Goal: Information Seeking & Learning: Learn about a topic

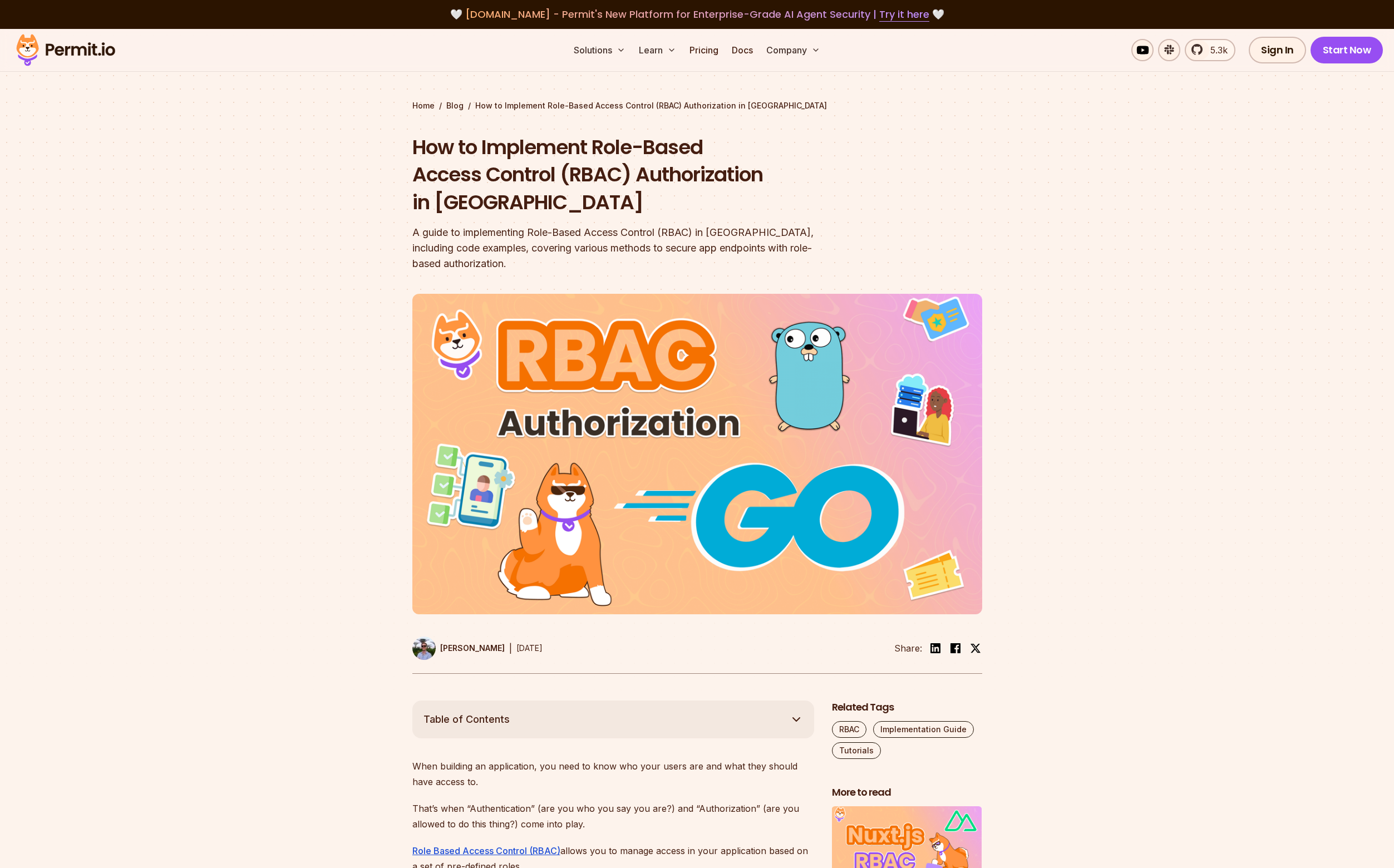
scroll to position [1458, 0]
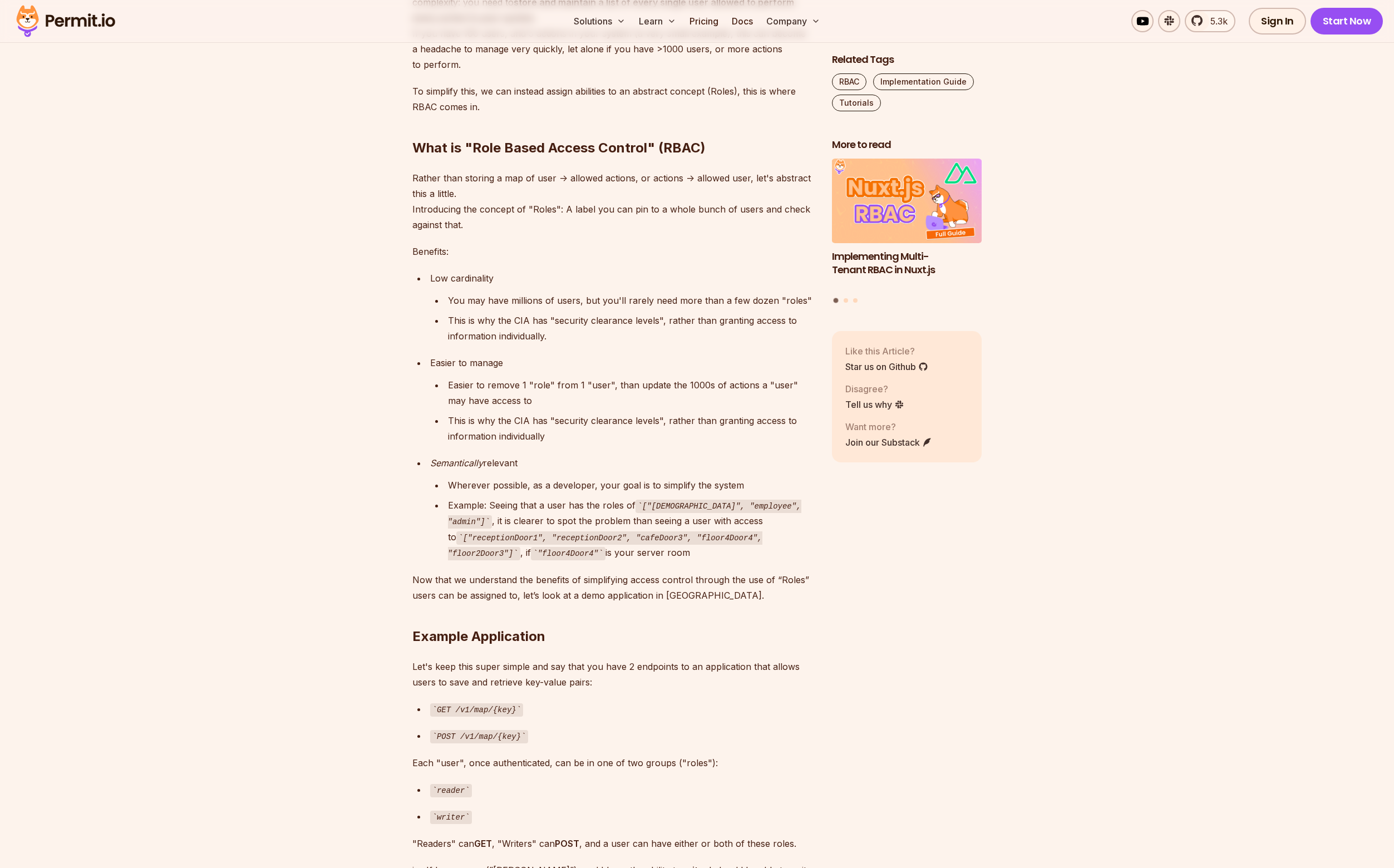
click at [464, 270] on div "Low cardinality" at bounding box center [622, 278] width 384 height 16
click at [489, 355] on div "Easier to manage" at bounding box center [622, 362] width 384 height 16
click at [608, 336] on ul "Low cardinality You may have millions of users, but you'll rarely need more tha…" at bounding box center [613, 415] width 402 height 290
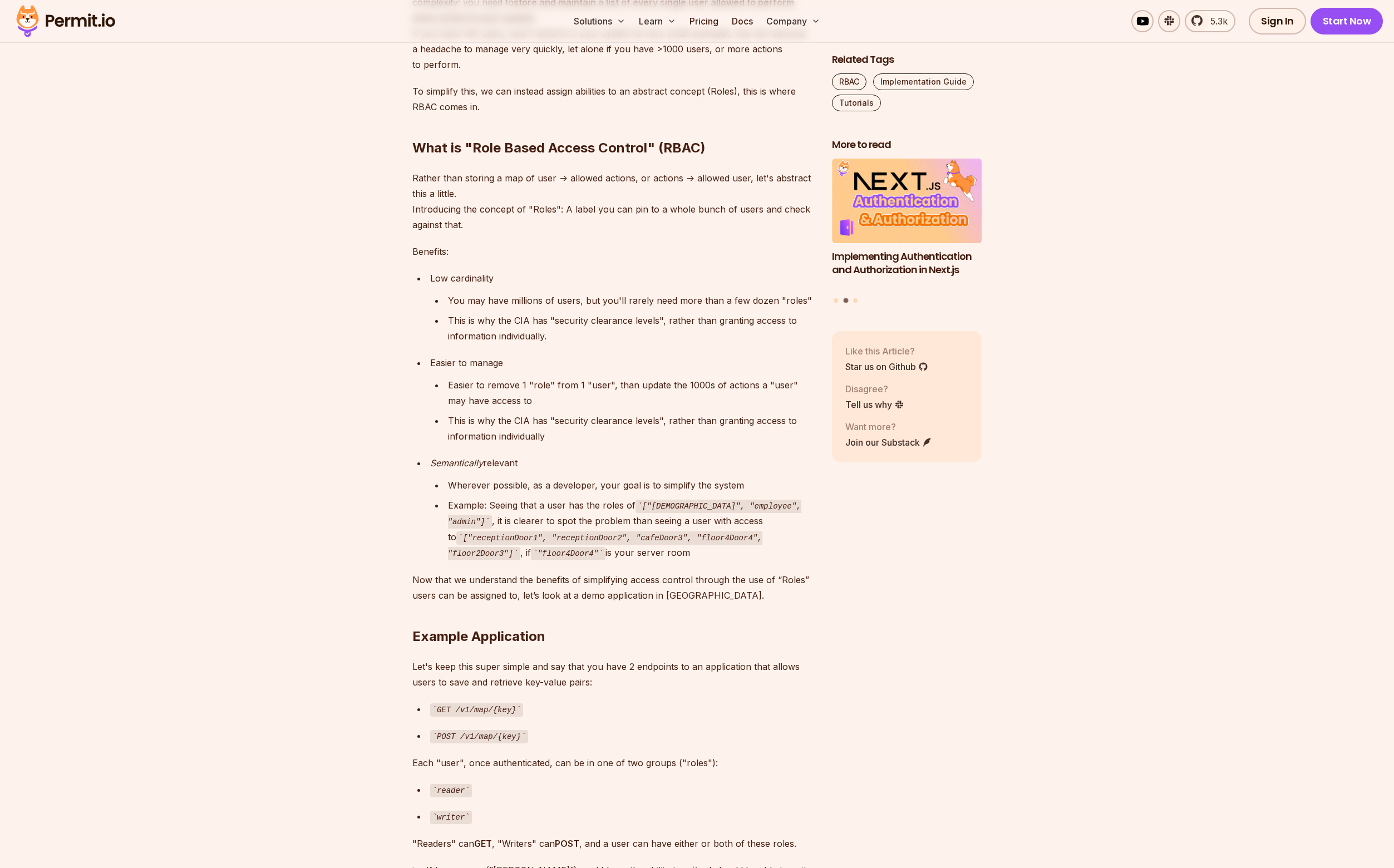
click at [536, 377] on div "Easier to remove 1 "role" from 1 "user", than update the 1000s of actions a "us…" at bounding box center [631, 393] width 366 height 31
click at [534, 392] on div "Easier to remove 1 "role" from 1 "user", than update the 1000s of actions a "us…" at bounding box center [631, 393] width 366 height 31
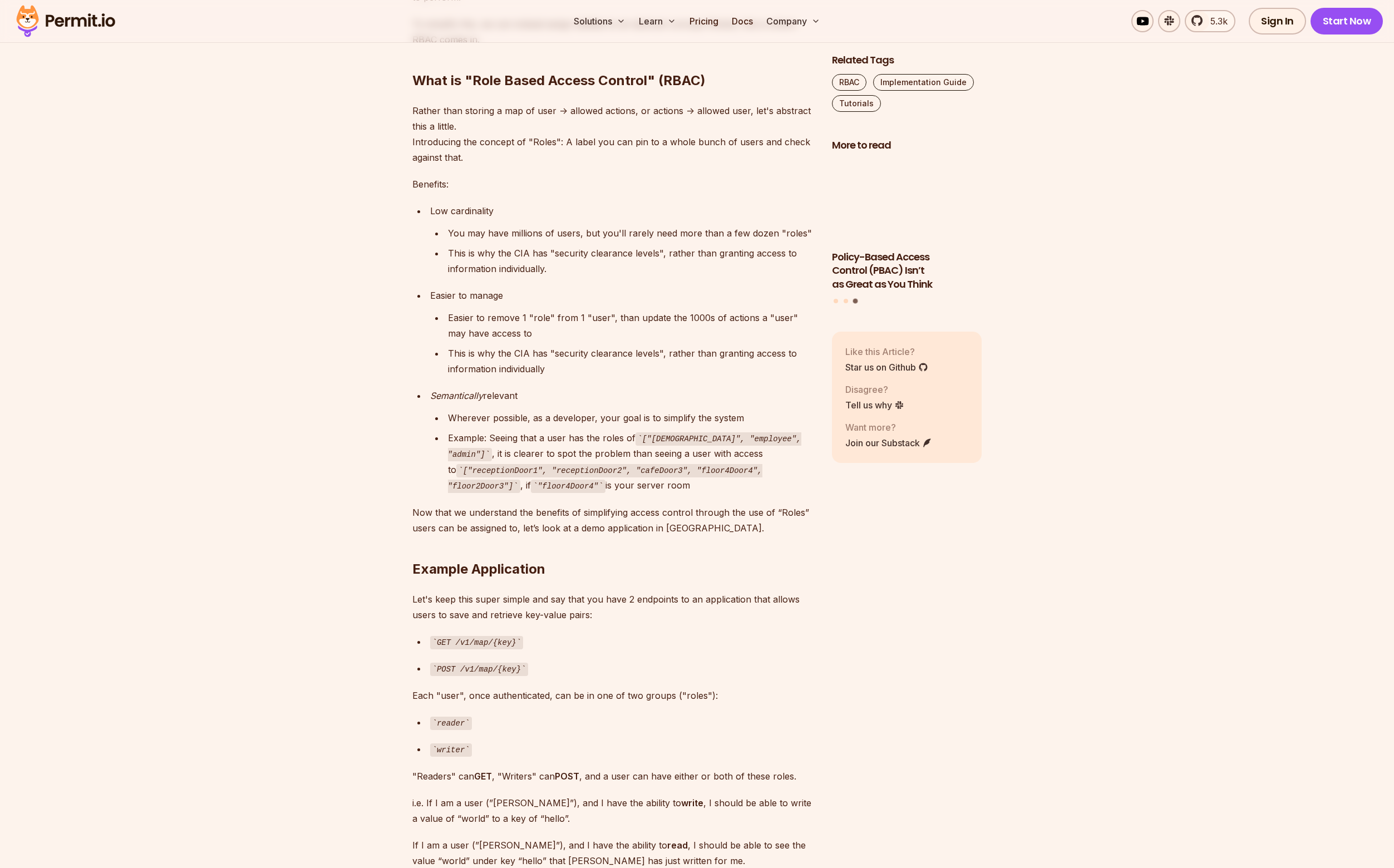
scroll to position [1527, 0]
click at [470, 388] on em "Semantically" at bounding box center [456, 394] width 53 height 11
click at [470, 408] on div "Wherever possible, as a developer, your goal is to simplify the system" at bounding box center [631, 416] width 366 height 16
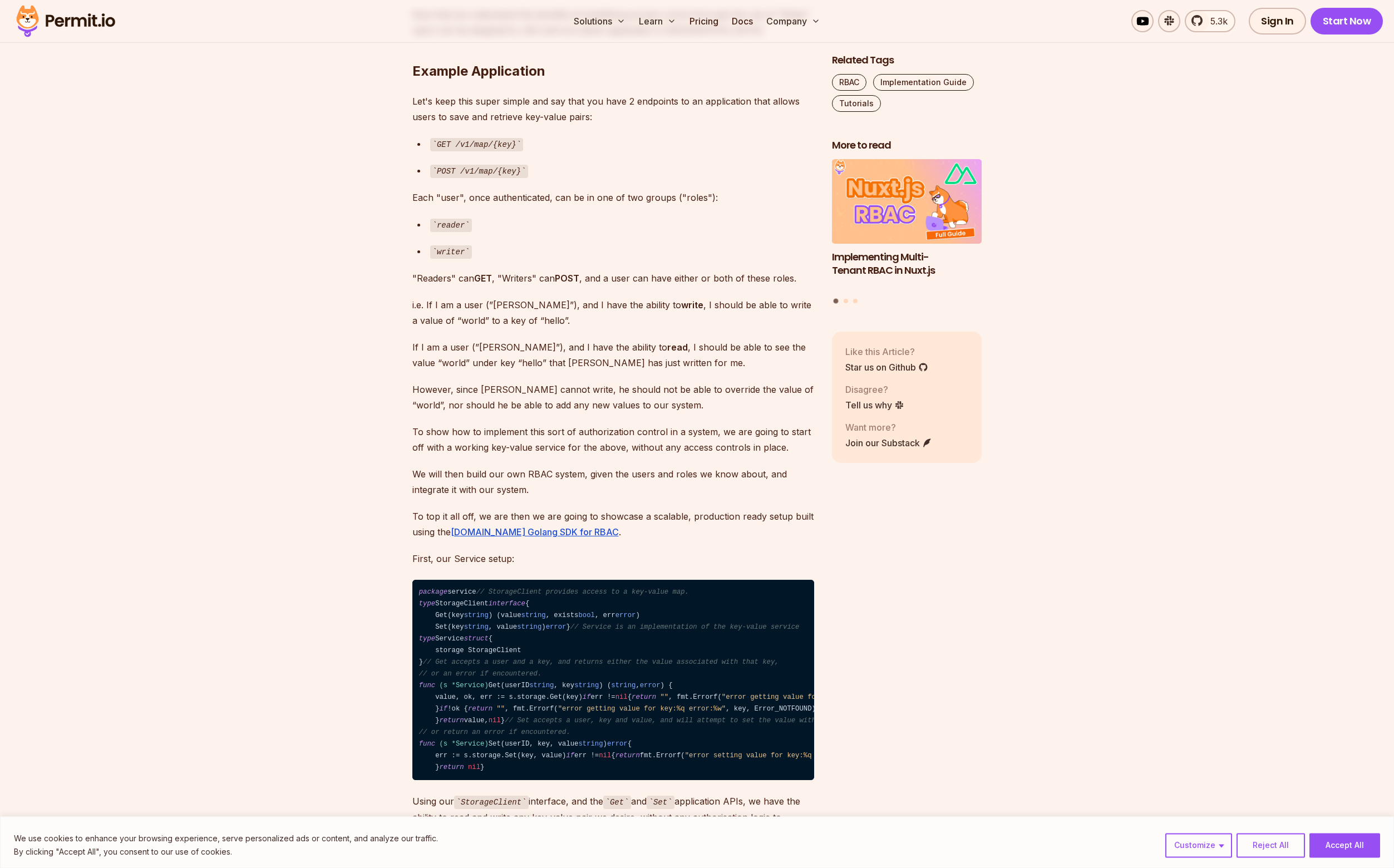
scroll to position [2025, 0]
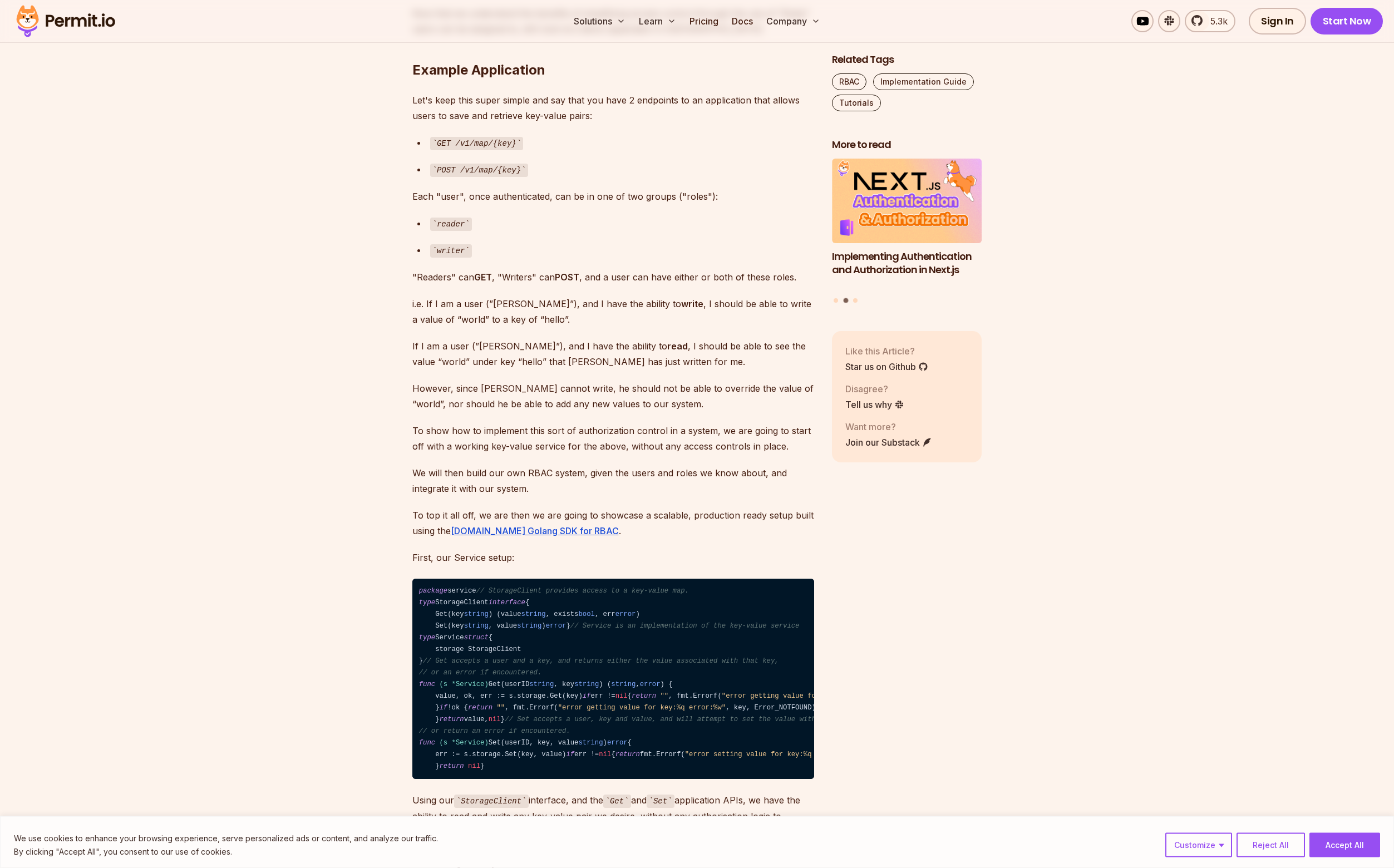
click at [541, 276] on p ""Readers" can GET , "Writers" can POST , and a user can have either or both of …" at bounding box center [613, 277] width 402 height 16
click at [565, 299] on p "i.e. If I am a user (”[PERSON_NAME]”), and I have the ability to write , I shou…" at bounding box center [613, 312] width 402 height 31
click at [465, 297] on p "i.e. If I am a user (”[PERSON_NAME]”), and I have the ability to write , I shou…" at bounding box center [613, 312] width 402 height 31
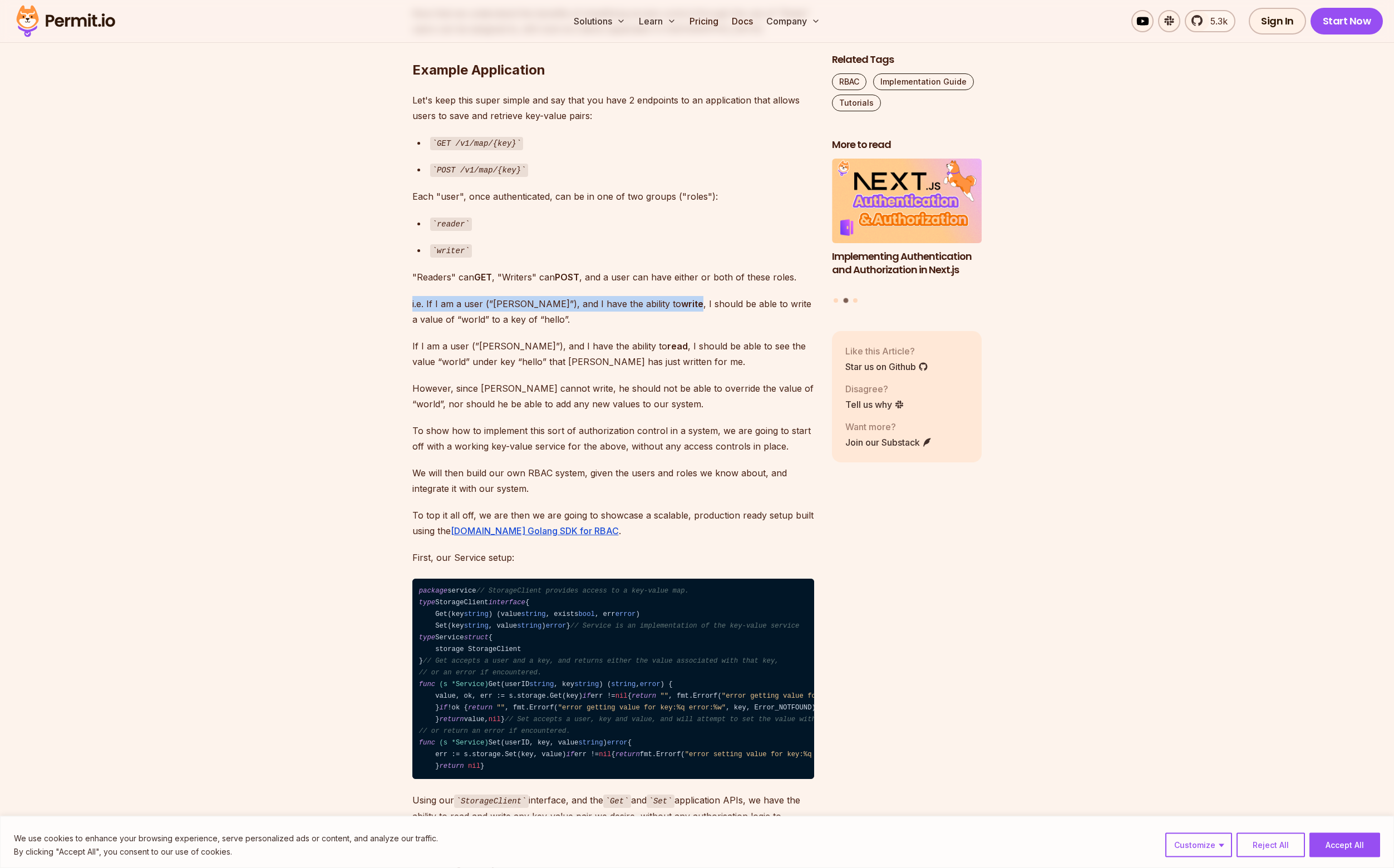
click at [465, 297] on p "i.e. If I am a user (”[PERSON_NAME]”), and I have the ability to write , I shou…" at bounding box center [613, 312] width 402 height 31
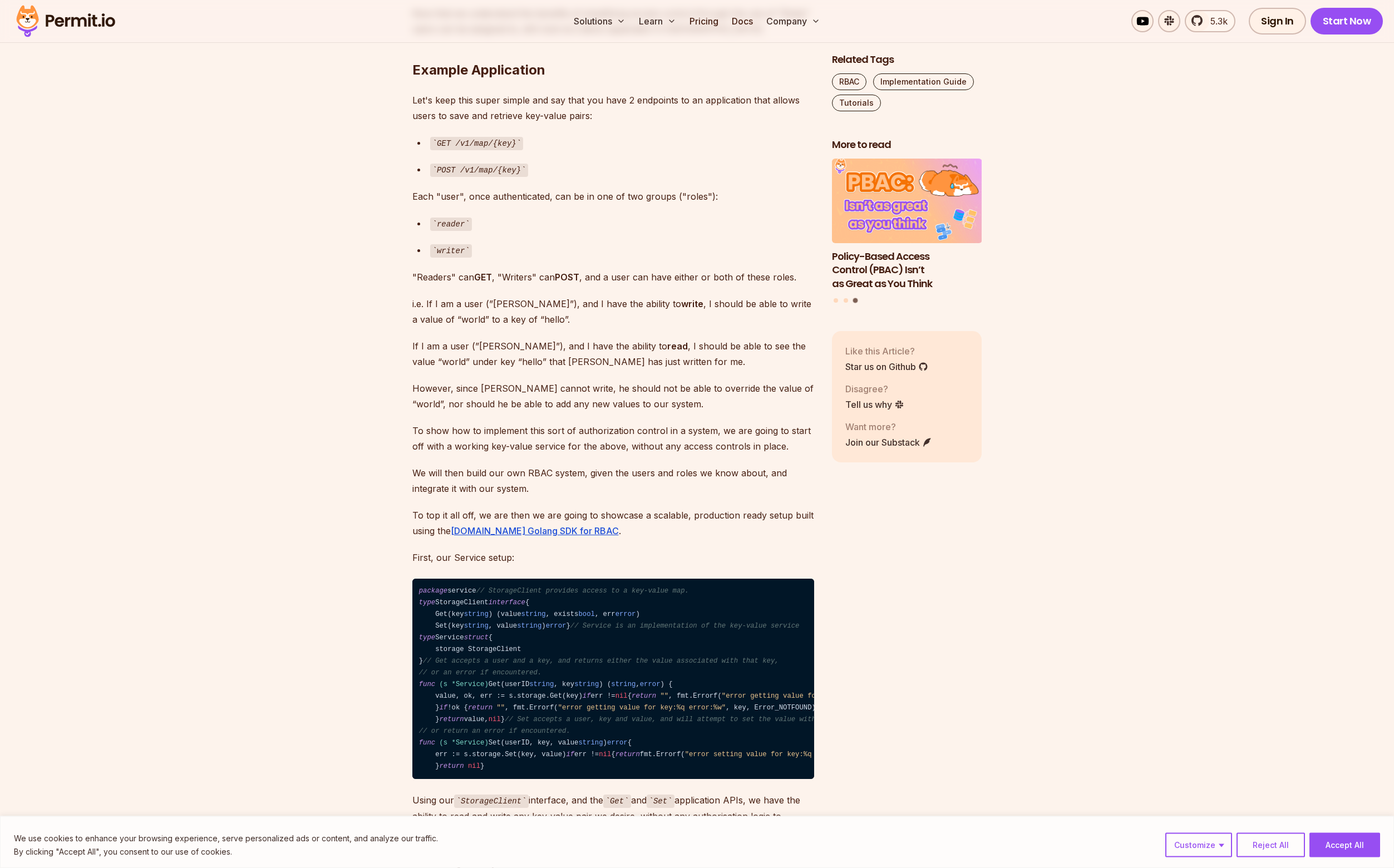
click at [488, 312] on p "i.e. If I am a user (”[PERSON_NAME]”), and I have the ability to write , I shou…" at bounding box center [613, 312] width 402 height 31
click at [480, 343] on p "If I am a user (”[PERSON_NAME]”), and I have the ability to read , I should be …" at bounding box center [613, 354] width 402 height 31
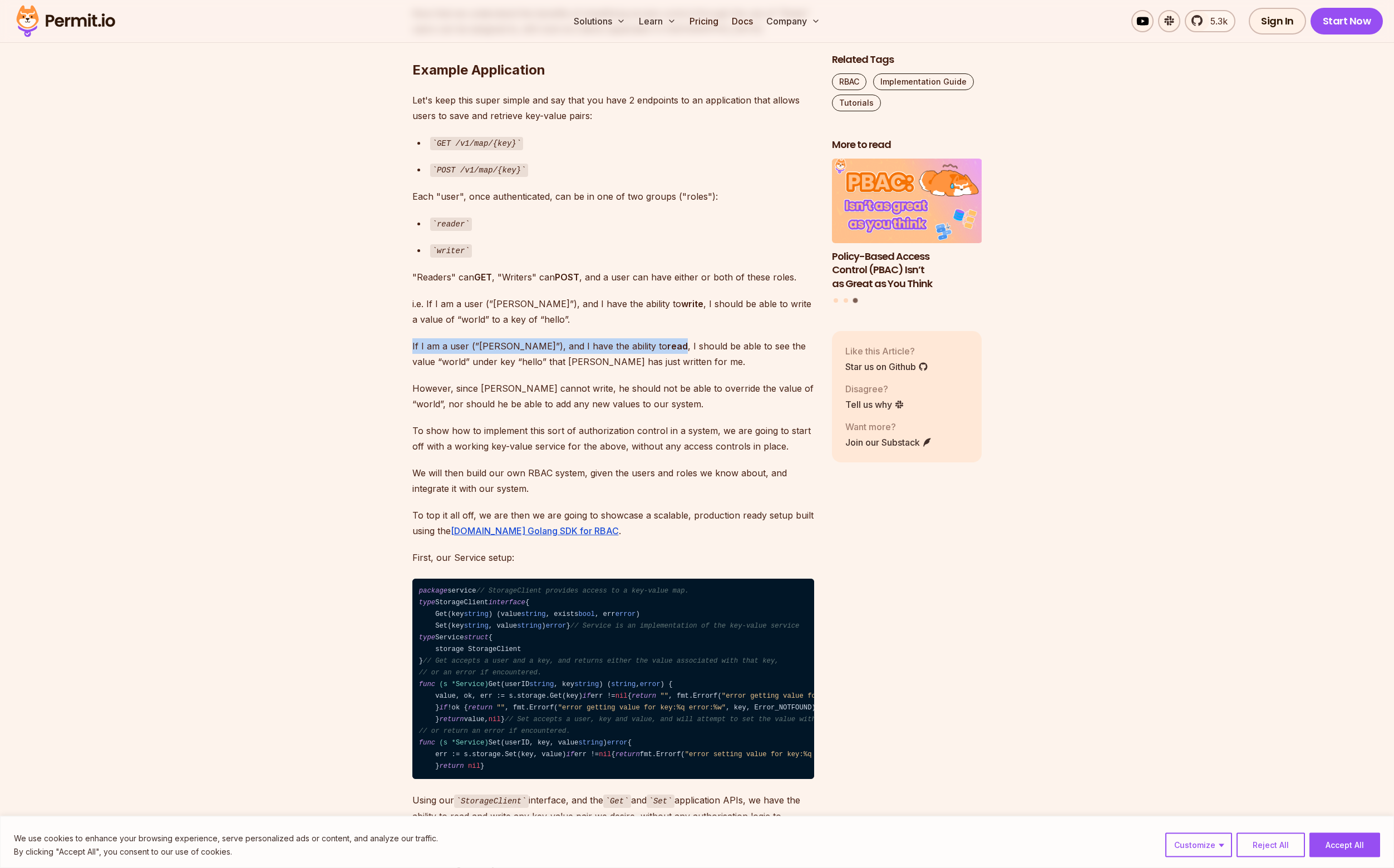
click at [480, 343] on p "If I am a user (”[PERSON_NAME]”), and I have the ability to read , I should be …" at bounding box center [613, 354] width 402 height 31
click at [485, 357] on p "If I am a user (”[PERSON_NAME]”), and I have the ability to read , I should be …" at bounding box center [613, 354] width 402 height 31
click at [484, 387] on p "However, since [PERSON_NAME] cannot write, he should not be able to override th…" at bounding box center [613, 396] width 402 height 31
click at [482, 422] on p "To show how to implement this sort of authorization control in a system, we are…" at bounding box center [613, 438] width 402 height 31
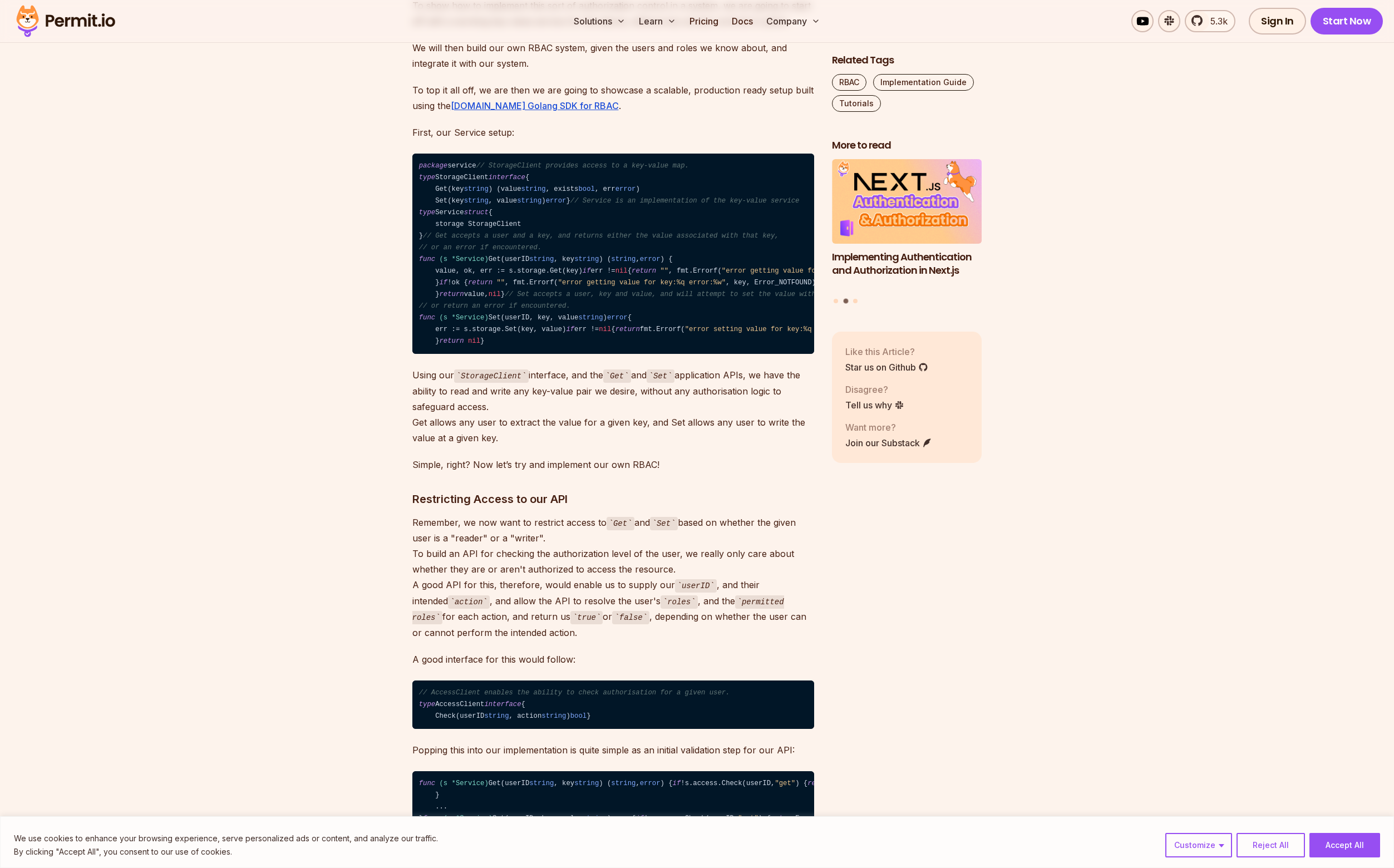
scroll to position [2441, 0]
